Goal: Transaction & Acquisition: Purchase product/service

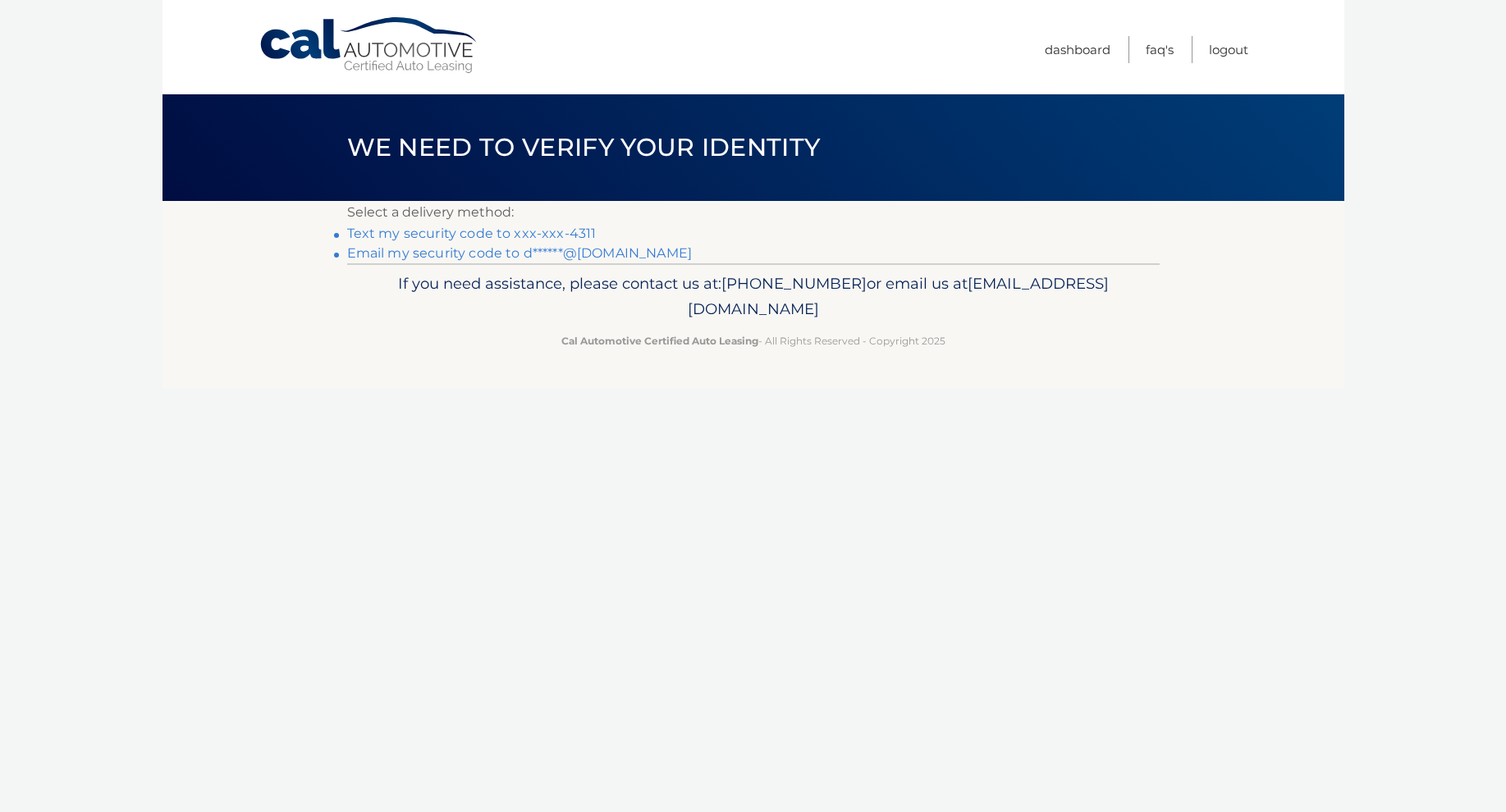
click at [502, 234] on link "Text my security code to xxx-xxx-4311" at bounding box center [472, 233] width 250 height 16
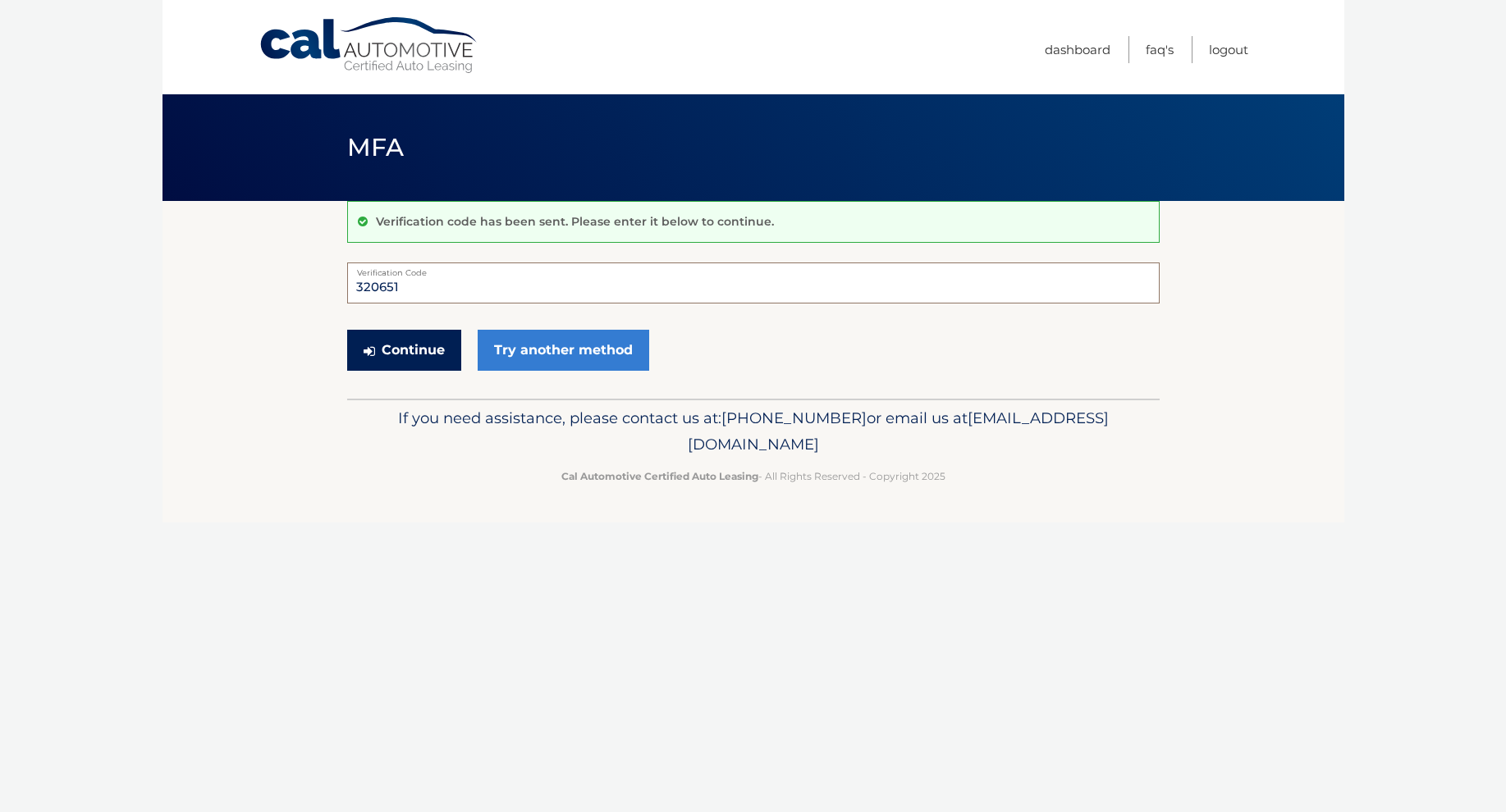
type input "320651"
click at [422, 347] on button "Continue" at bounding box center [404, 350] width 114 height 41
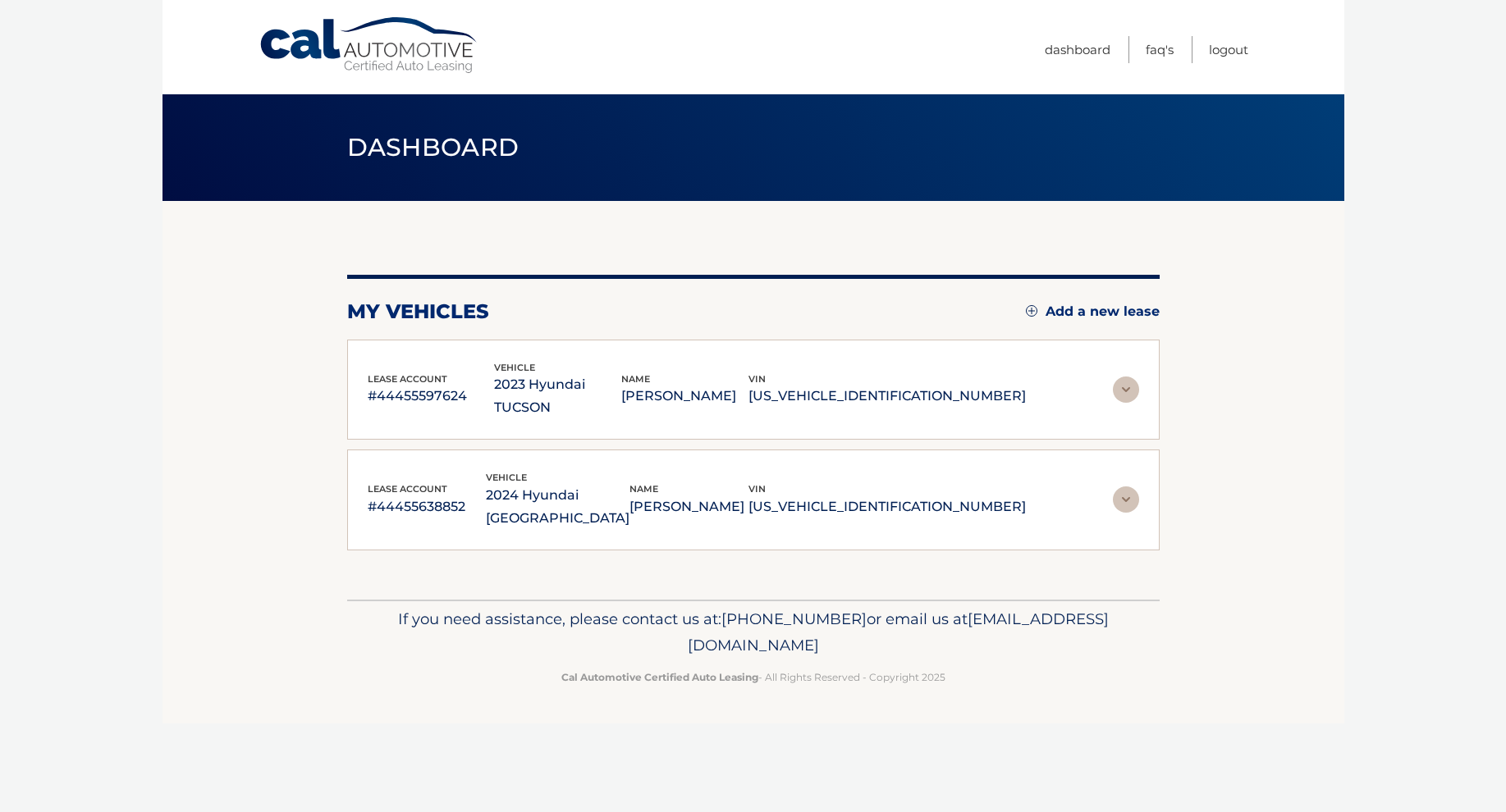
click at [1131, 377] on img at bounding box center [1125, 390] width 26 height 26
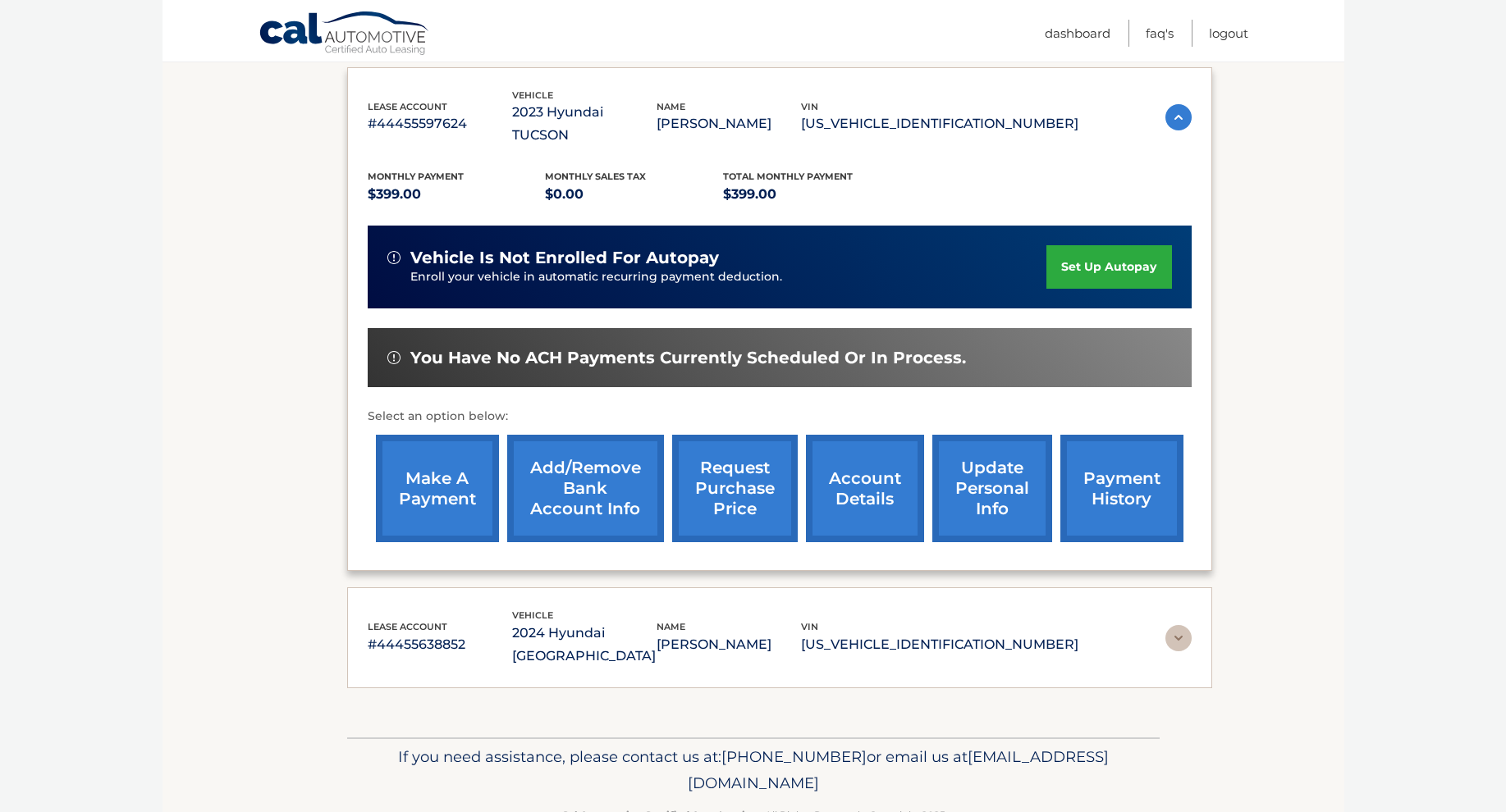
scroll to position [272, 0]
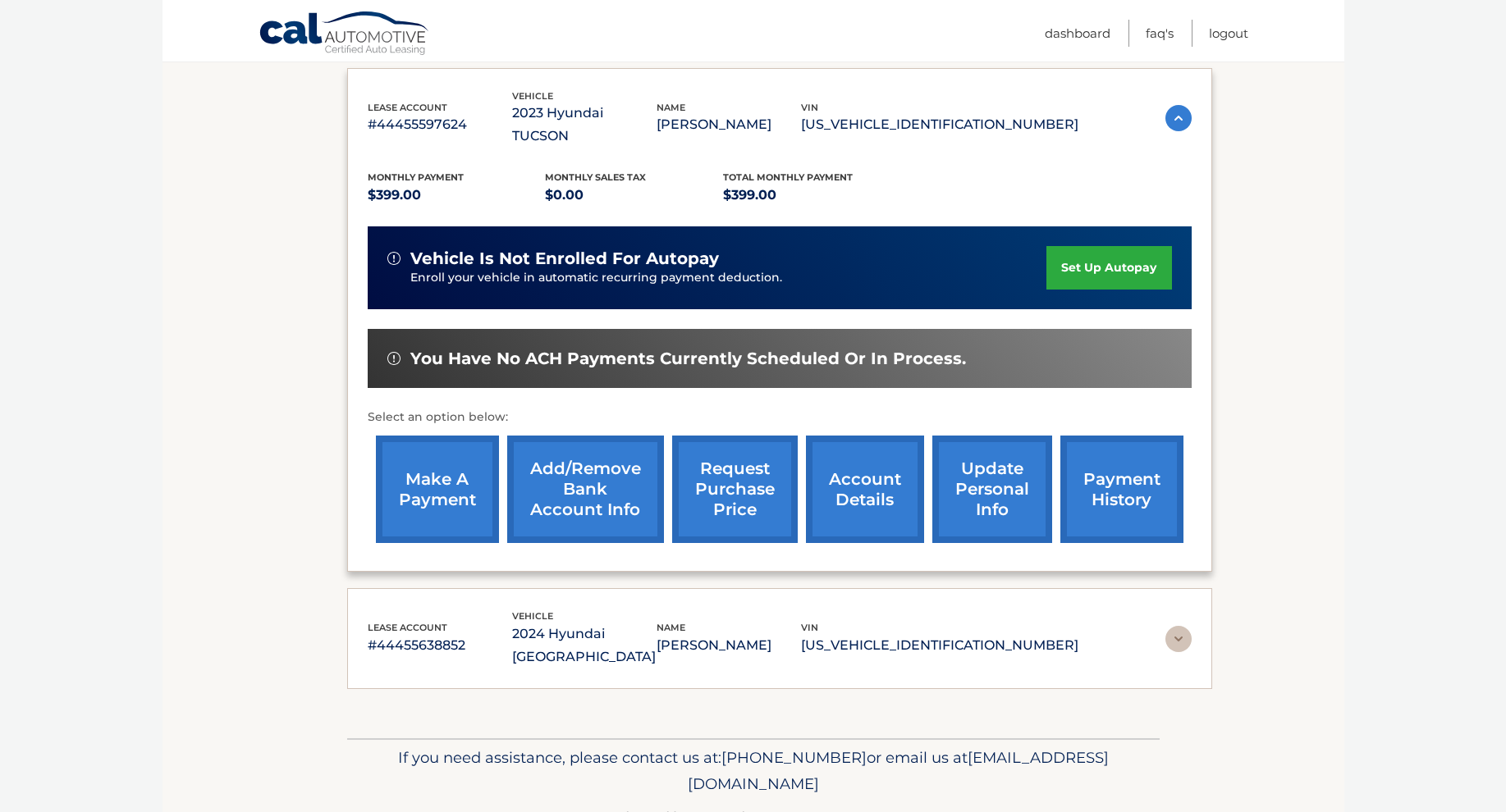
click at [466, 460] on link "make a payment" at bounding box center [437, 489] width 123 height 108
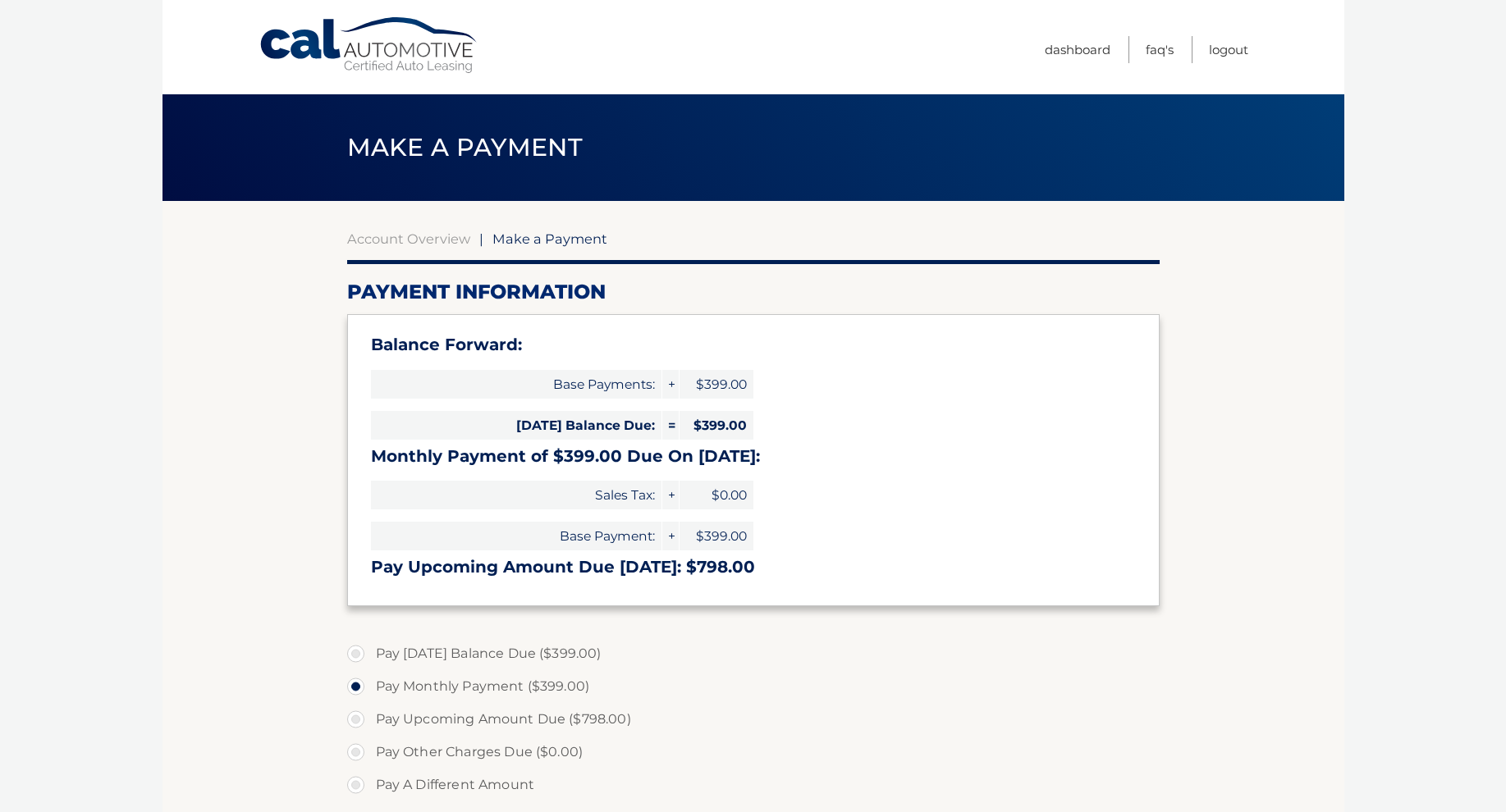
select select "ZTE2MDJmMDAtNmUxNi00ZWRiLWJjMGEtOTg1NGZlNjE4MmZm"
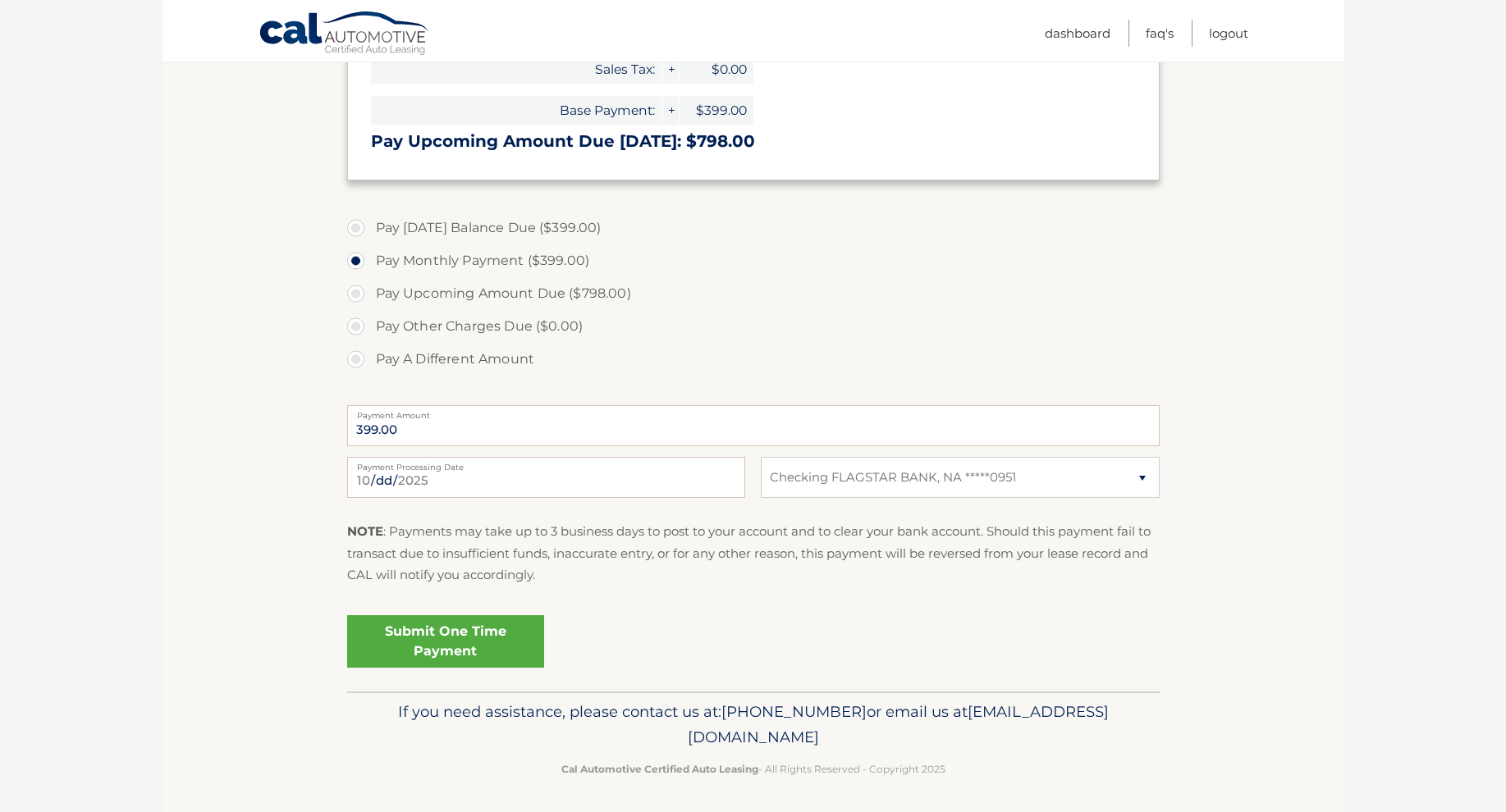
scroll to position [425, 0]
click at [460, 643] on link "Submit One Time Payment" at bounding box center [446, 642] width 197 height 53
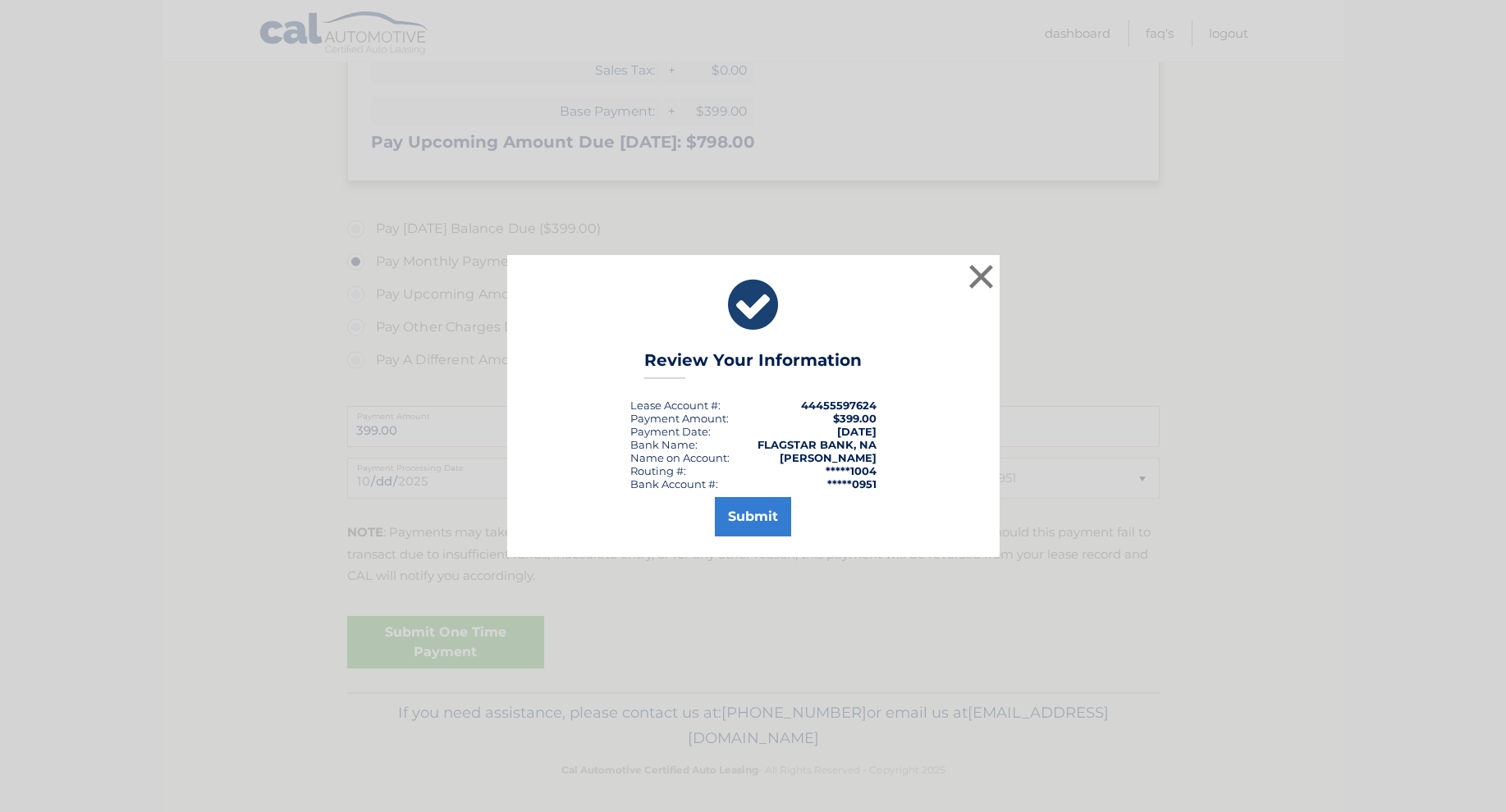
click at [766, 522] on button "Submit" at bounding box center [753, 517] width 76 height 39
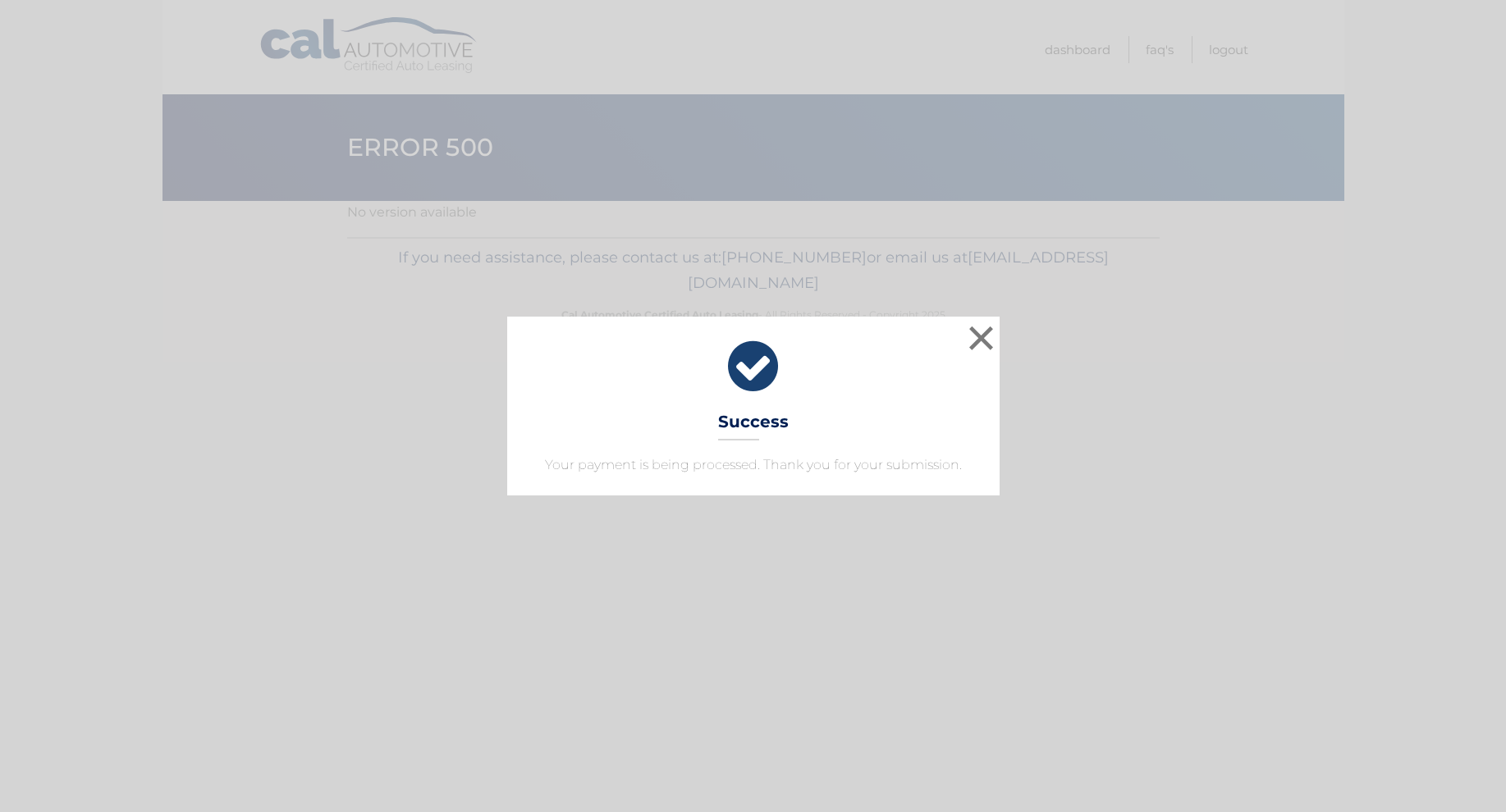
click at [979, 342] on button "×" at bounding box center [980, 337] width 32 height 32
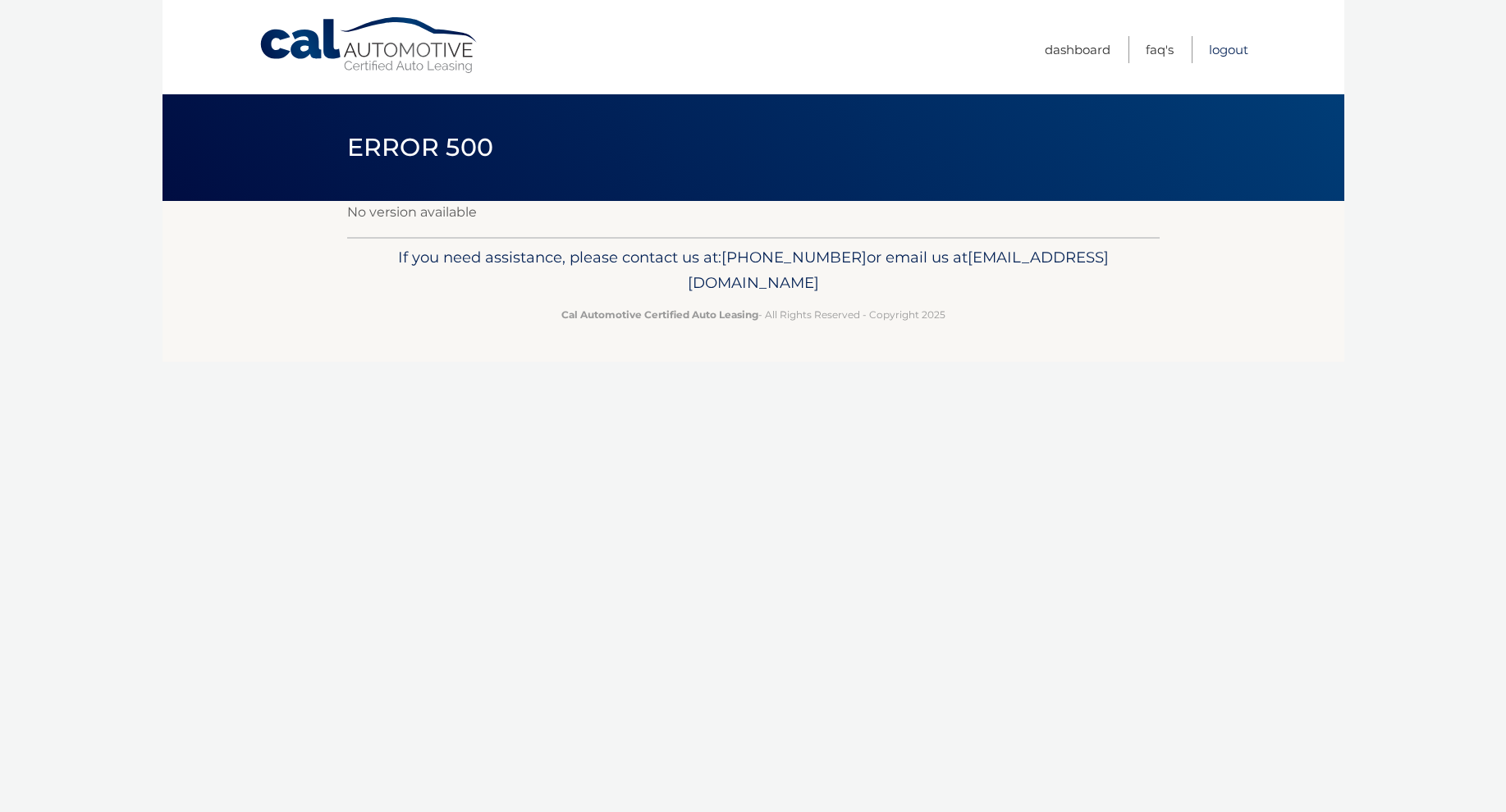
click at [1221, 53] on link "Logout" at bounding box center [1228, 49] width 39 height 27
